Goal: Task Accomplishment & Management: Use online tool/utility

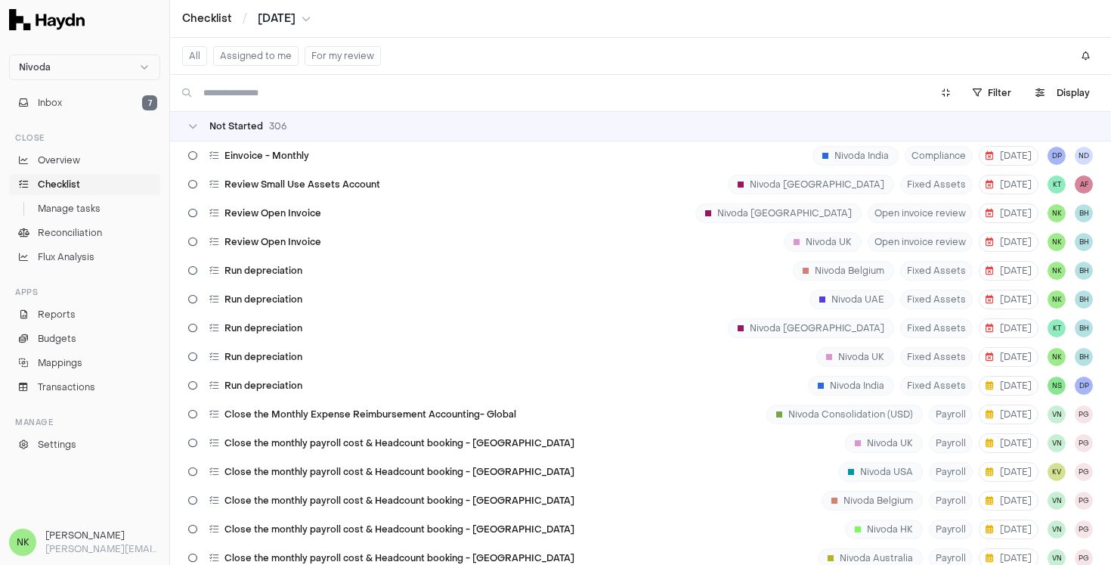
click at [262, 57] on button "Assigned to me" at bounding box center [255, 56] width 85 height 20
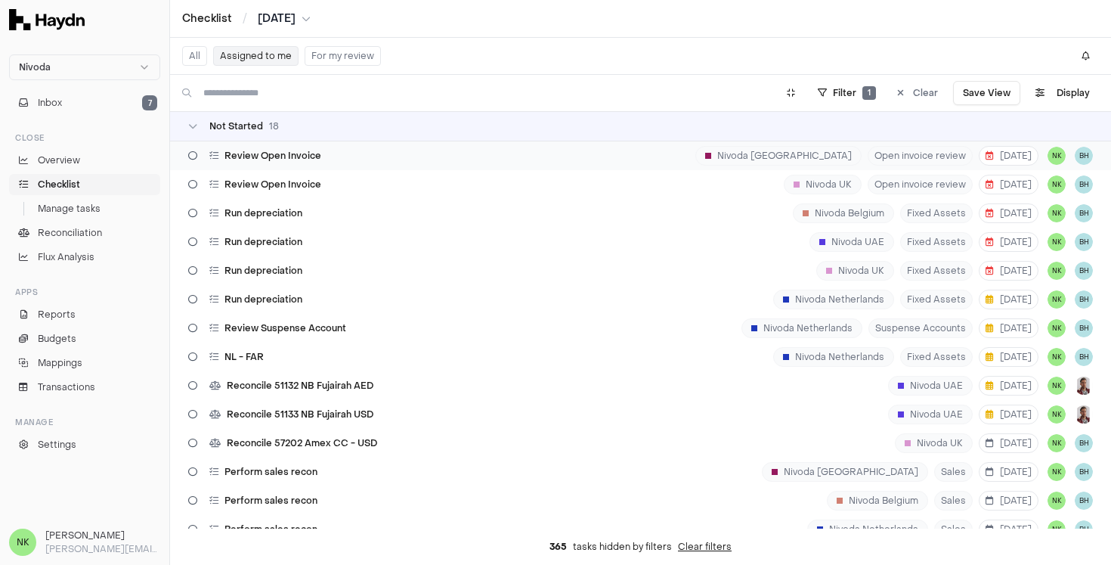
click at [543, 149] on div "Review Open Invoice [GEOGRAPHIC_DATA] Open invoice review [DATE] NK BH" at bounding box center [640, 155] width 941 height 29
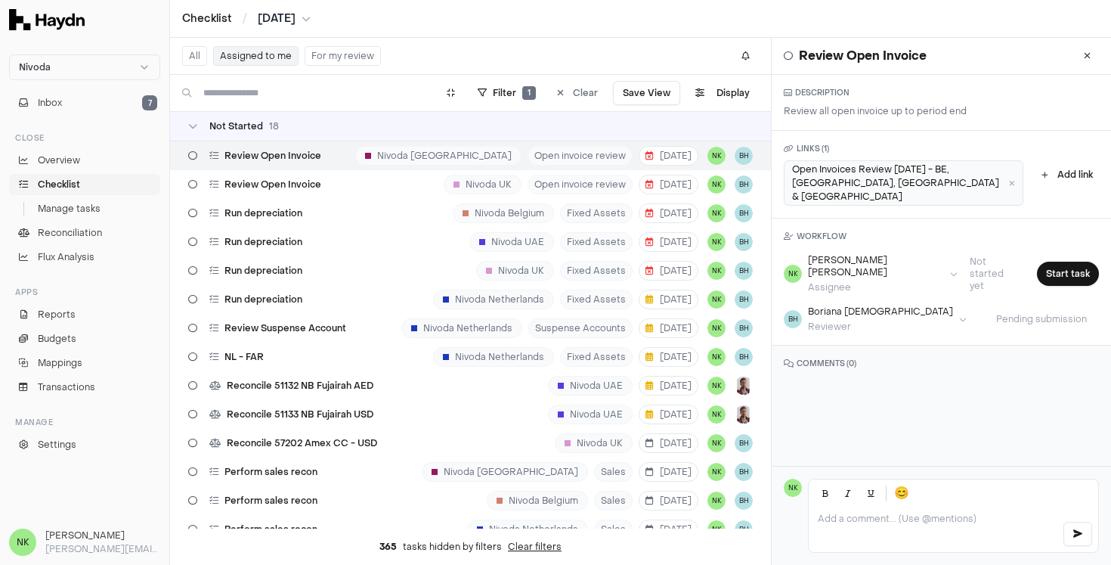
click at [947, 179] on div "Open Invoices Review [DATE] - BE, [GEOGRAPHIC_DATA], [GEOGRAPHIC_DATA] & [GEOGR…" at bounding box center [904, 182] width 240 height 45
click at [1012, 179] on icon at bounding box center [1012, 183] width 6 height 8
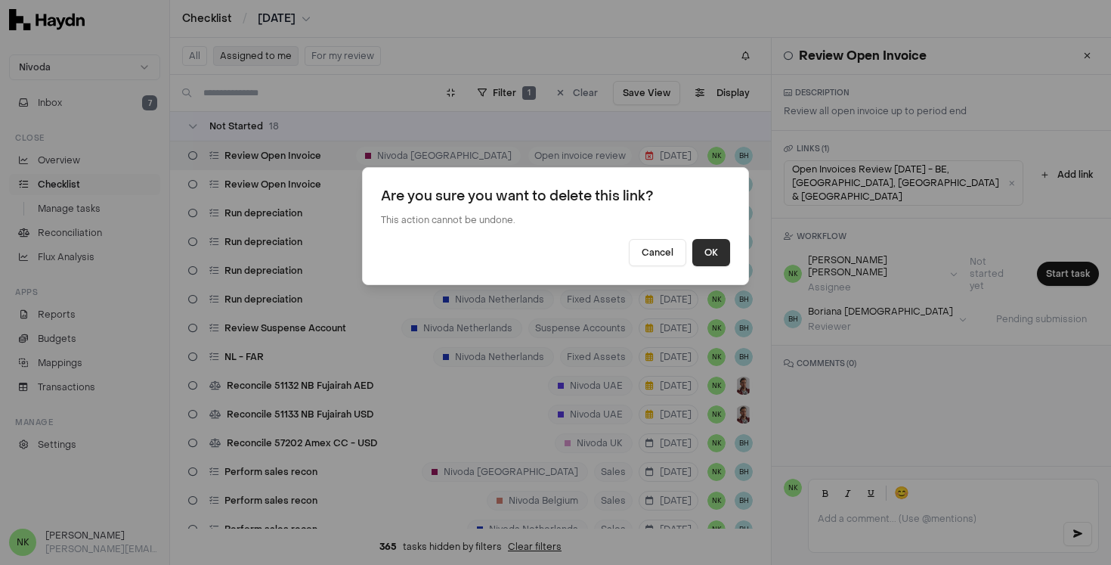
click at [717, 250] on button "OK" at bounding box center [712, 252] width 38 height 27
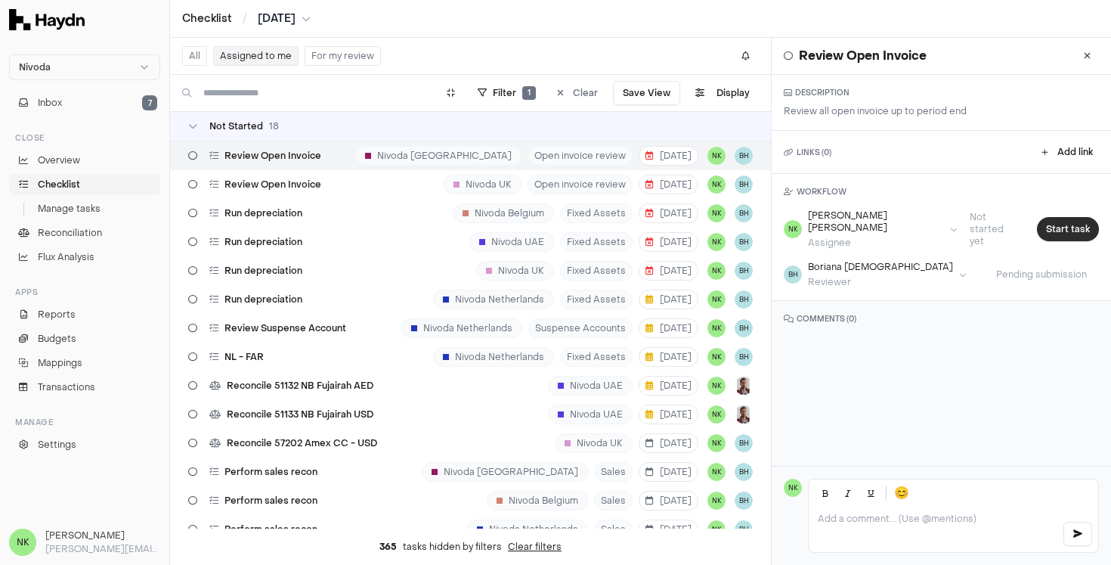
click at [1063, 221] on button "Start task" at bounding box center [1068, 229] width 62 height 24
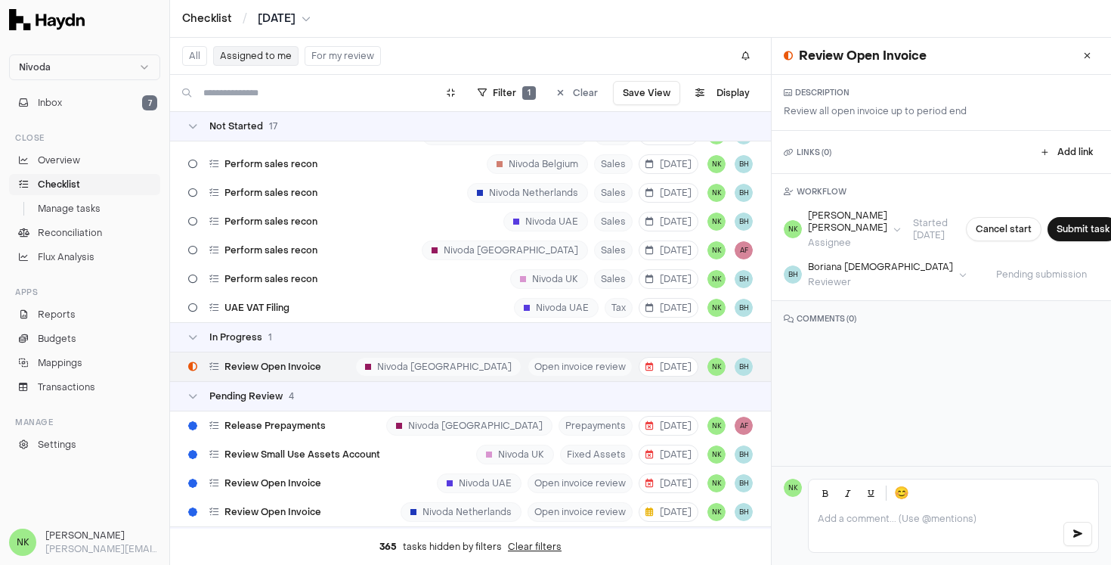
scroll to position [311, 0]
